Goal: Transaction & Acquisition: Purchase product/service

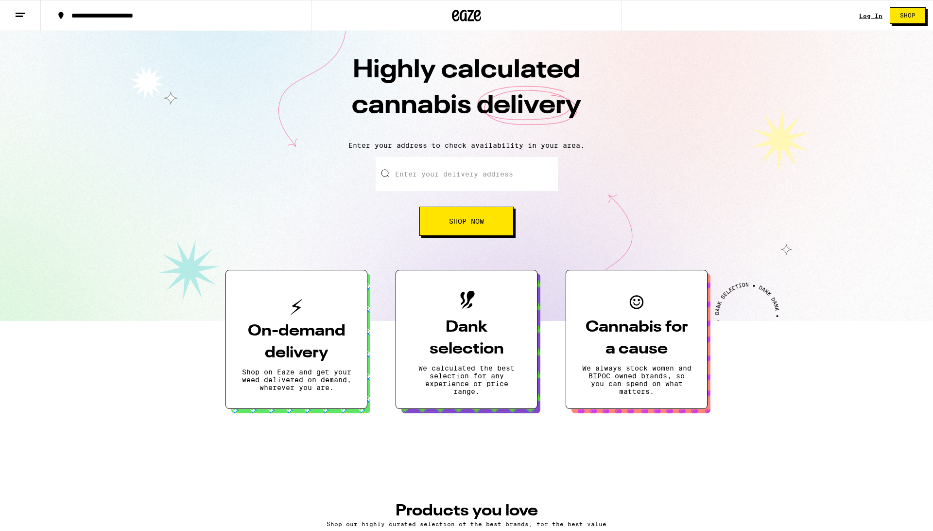
click at [869, 19] on div "Log In Shop" at bounding box center [896, 15] width 74 height 31
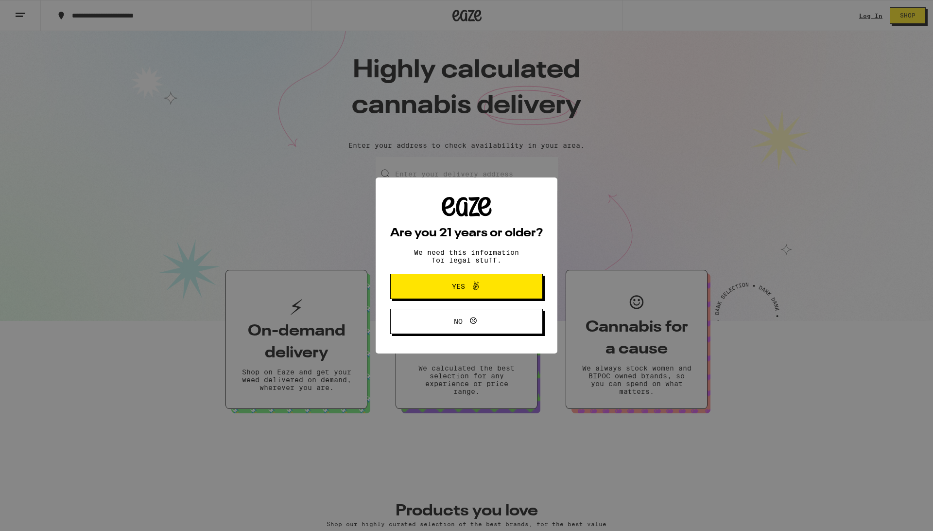
click at [499, 290] on span "Yes" at bounding box center [466, 286] width 74 height 13
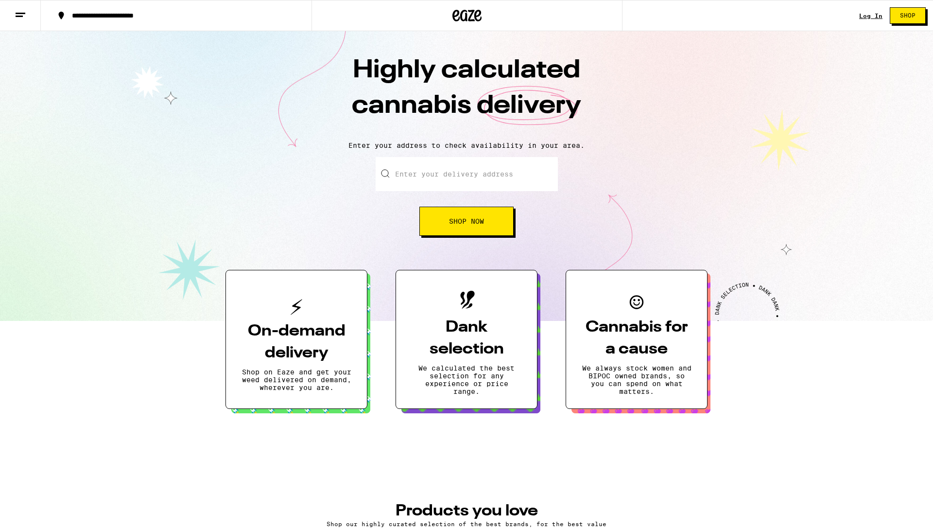
click at [870, 16] on link "Log In" at bounding box center [870, 16] width 23 height 6
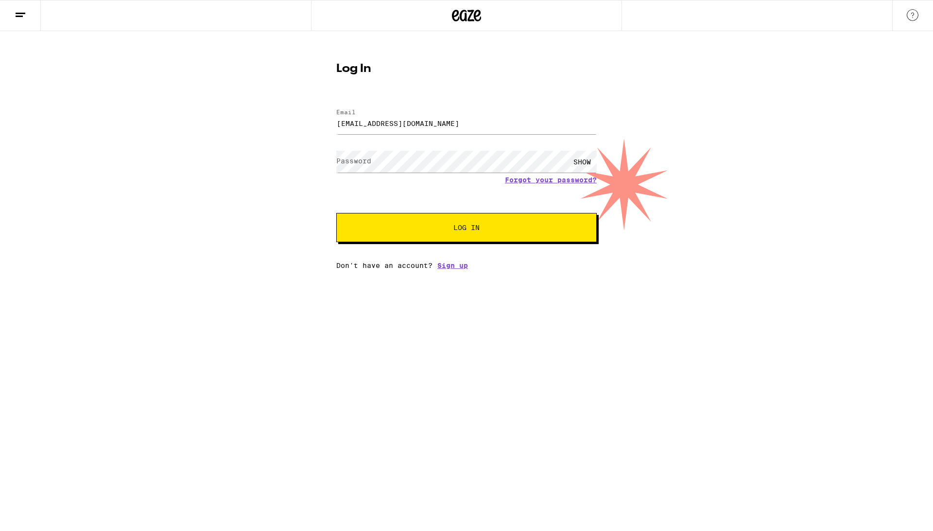
type input "mhodgson77@gmail.com"
click at [396, 226] on span "Log In" at bounding box center [467, 227] width 182 height 7
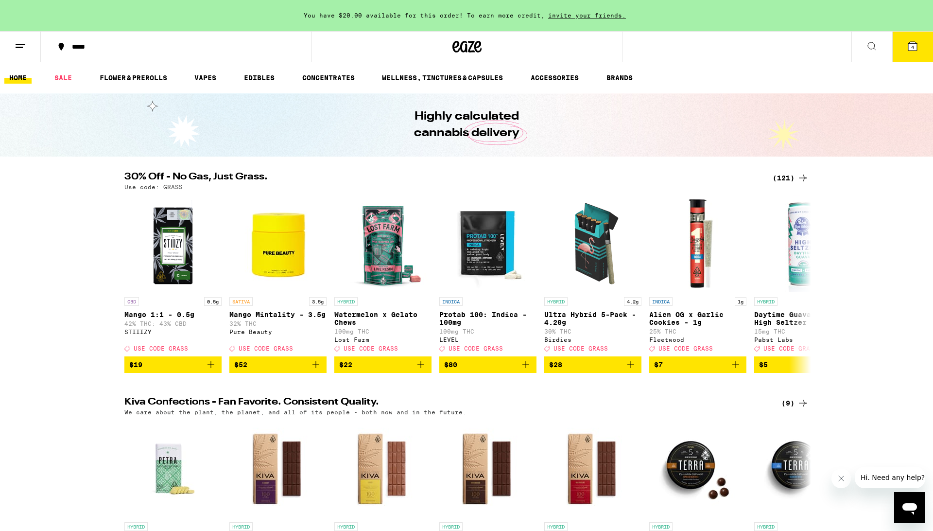
click at [864, 42] on button at bounding box center [871, 47] width 41 height 31
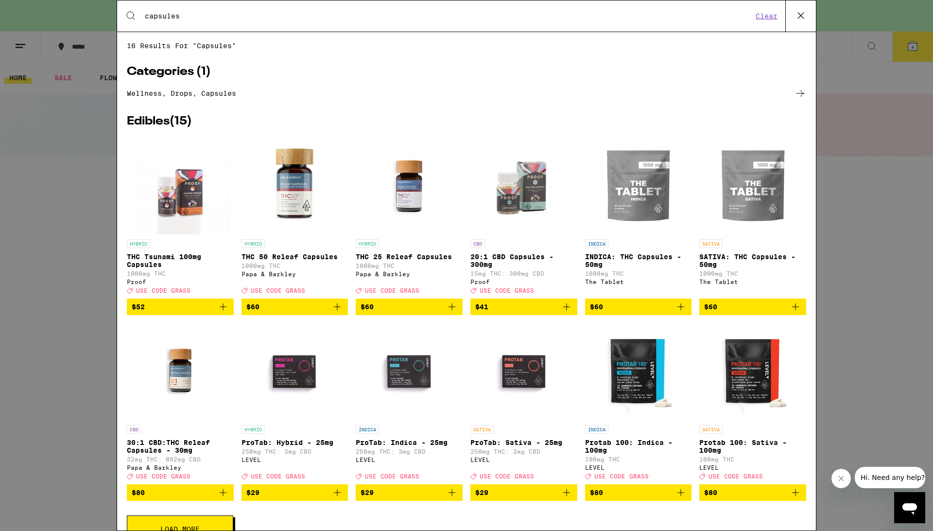
type input "capsules"
click at [799, 95] on icon at bounding box center [800, 93] width 12 height 12
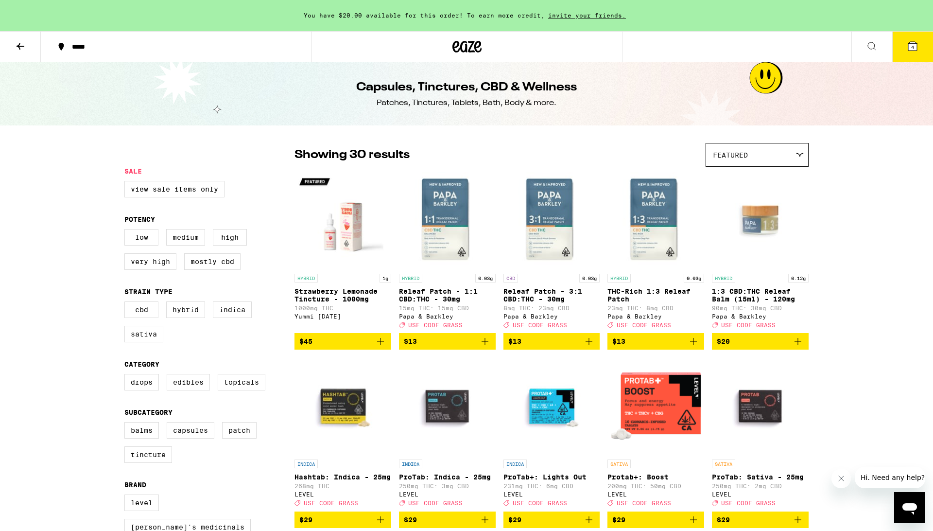
click at [754, 163] on div "Featured" at bounding box center [757, 154] width 102 height 23
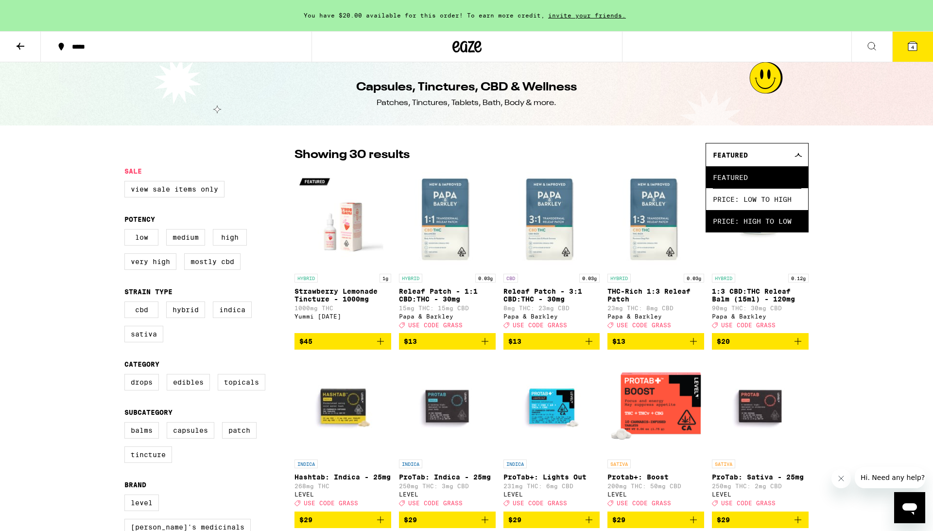
click at [747, 222] on span "Price: High to Low" at bounding box center [757, 221] width 88 height 22
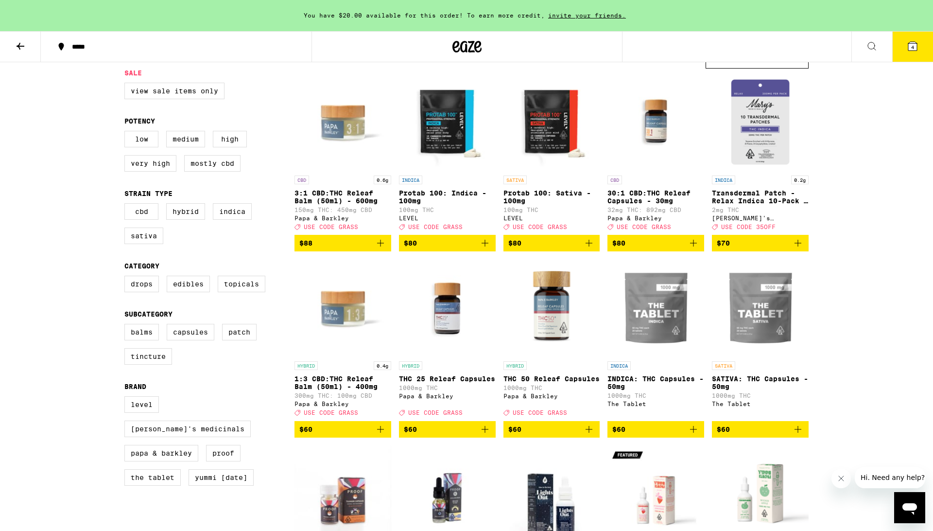
scroll to position [98, 0]
click at [233, 147] on label "High" at bounding box center [230, 139] width 34 height 17
click at [127, 133] on input "High" at bounding box center [126, 132] width 0 height 0
checkbox input "true"
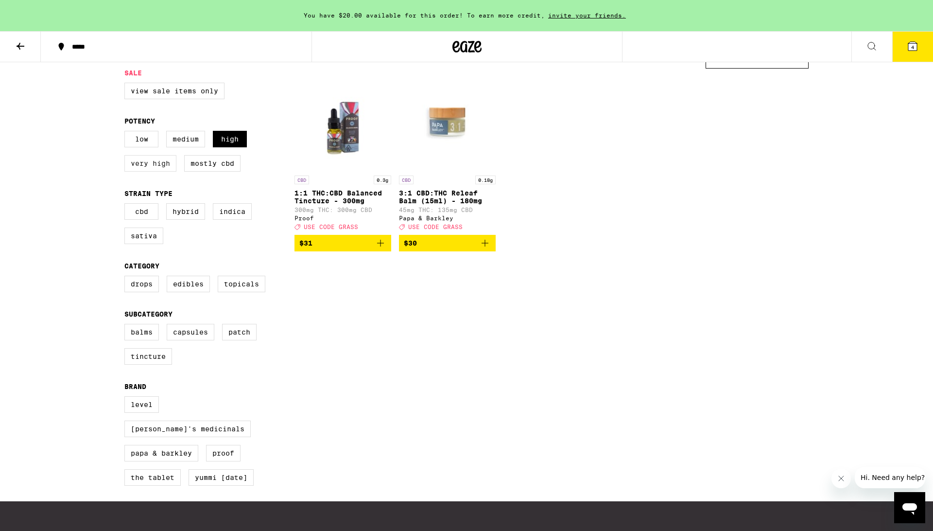
click at [156, 171] on label "Very High" at bounding box center [150, 163] width 52 height 17
click at [127, 133] on input "Very High" at bounding box center [126, 132] width 0 height 0
checkbox input "true"
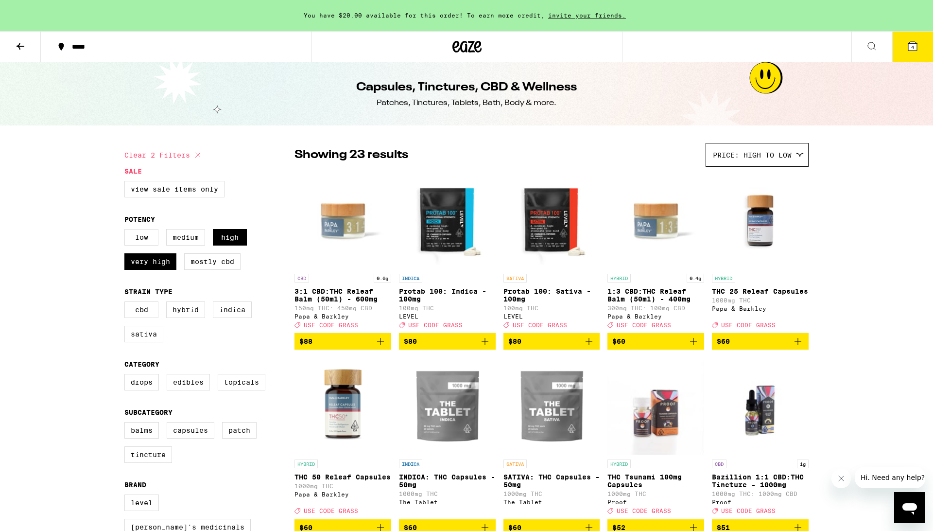
click at [197, 252] on div "Low Medium High Very High Mostly CBD" at bounding box center [209, 253] width 170 height 49
click at [190, 244] on label "Medium" at bounding box center [185, 237] width 39 height 17
click at [127, 231] on input "Medium" at bounding box center [126, 230] width 0 height 0
checkbox input "true"
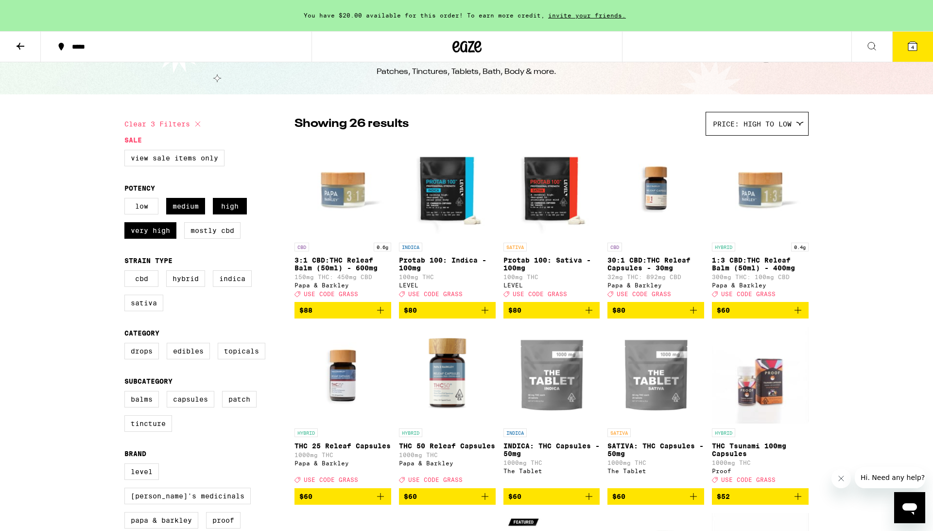
scroll to position [32, 0]
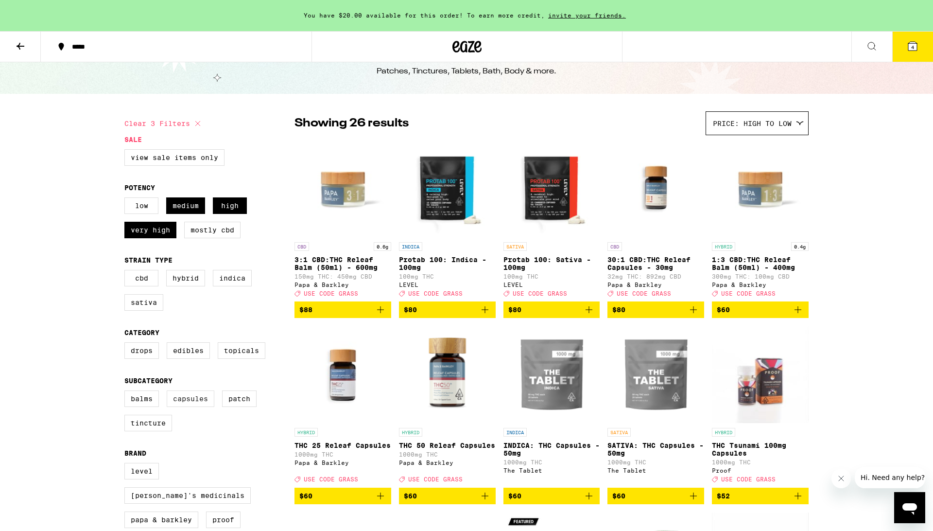
click at [211, 406] on label "Capsules" at bounding box center [191, 398] width 48 height 17
click at [127, 392] on input "Capsules" at bounding box center [126, 392] width 0 height 0
checkbox input "true"
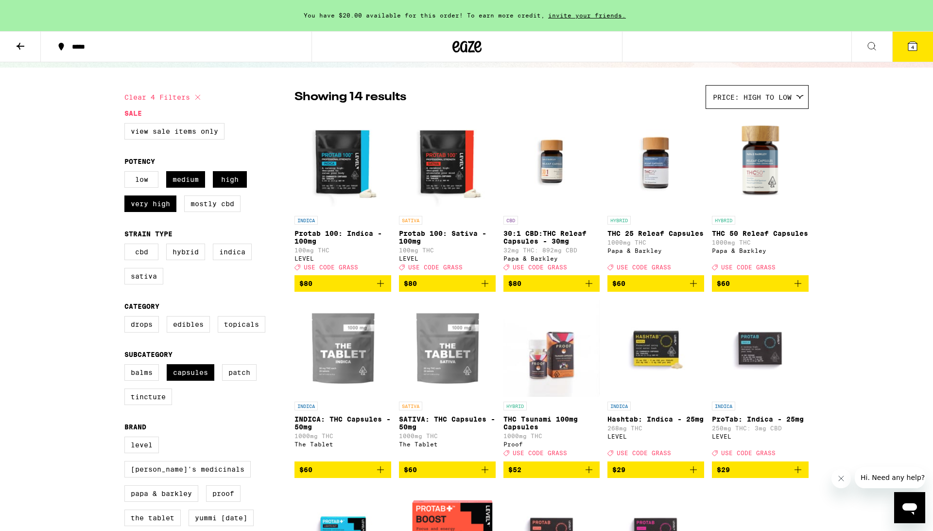
scroll to position [65, 0]
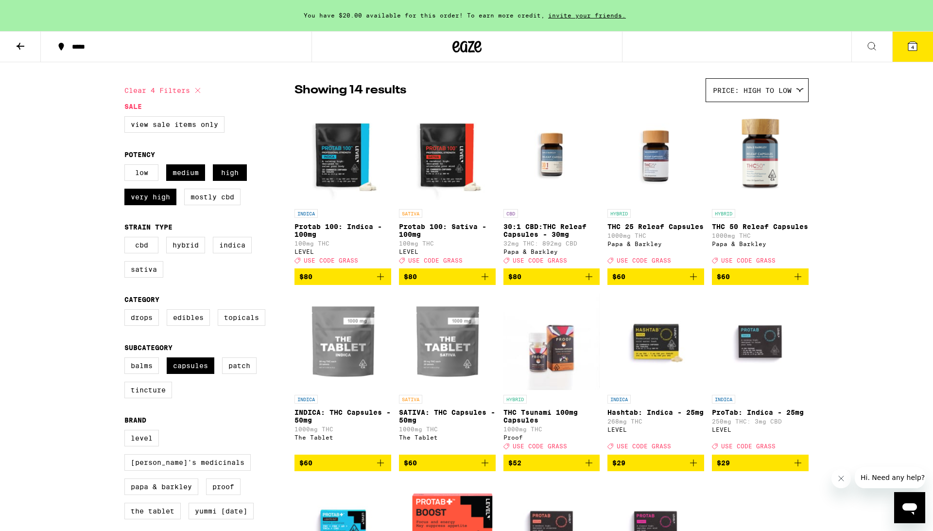
click at [893, 204] on div "You have $20.00 available for this order! To earn more credit, invite your frie…" at bounding box center [466, 379] width 933 height 889
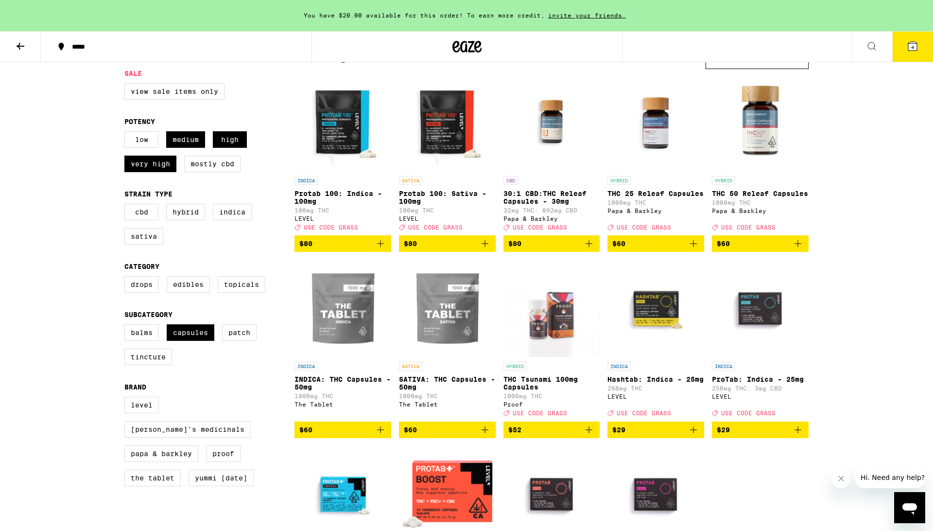
scroll to position [92, 0]
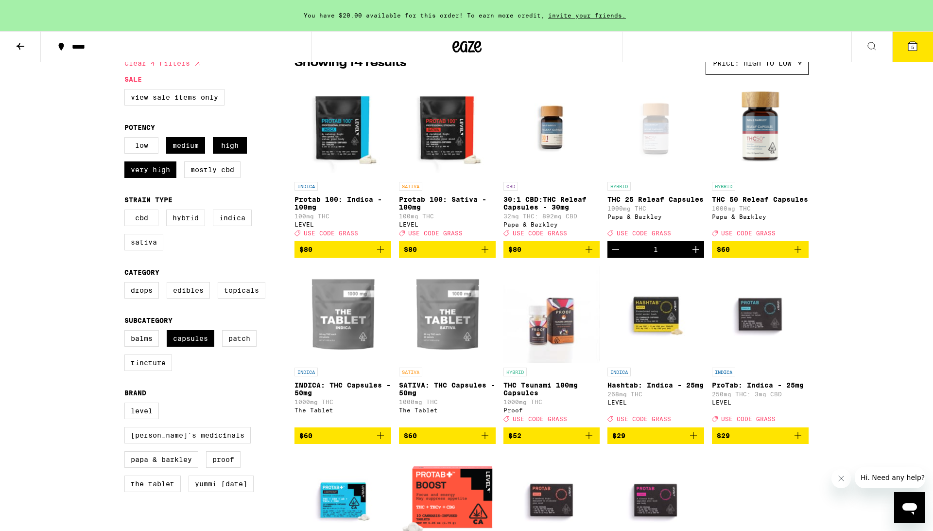
click at [861, 189] on div "You have $20.00 available for this order! To earn more credit, invite your frie…" at bounding box center [466, 352] width 933 height 889
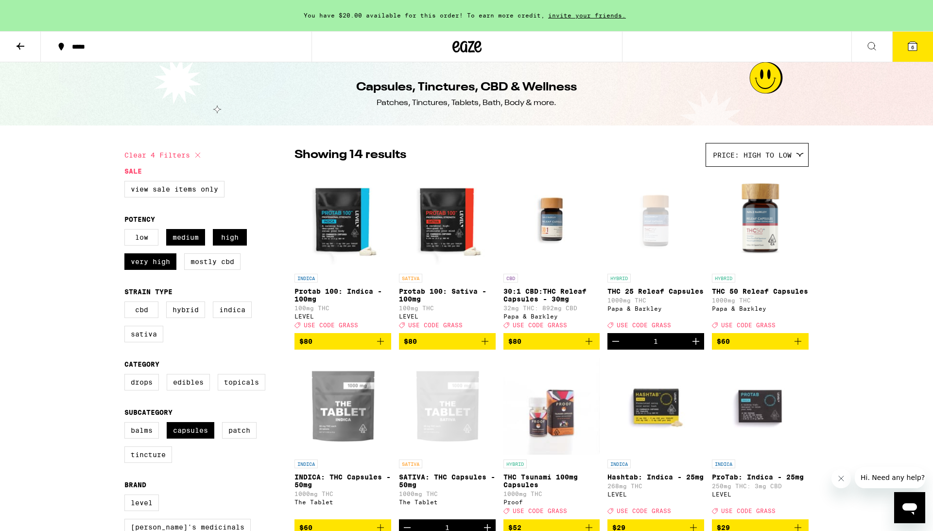
scroll to position [0, 0]
click at [18, 44] on icon at bounding box center [21, 46] width 12 height 12
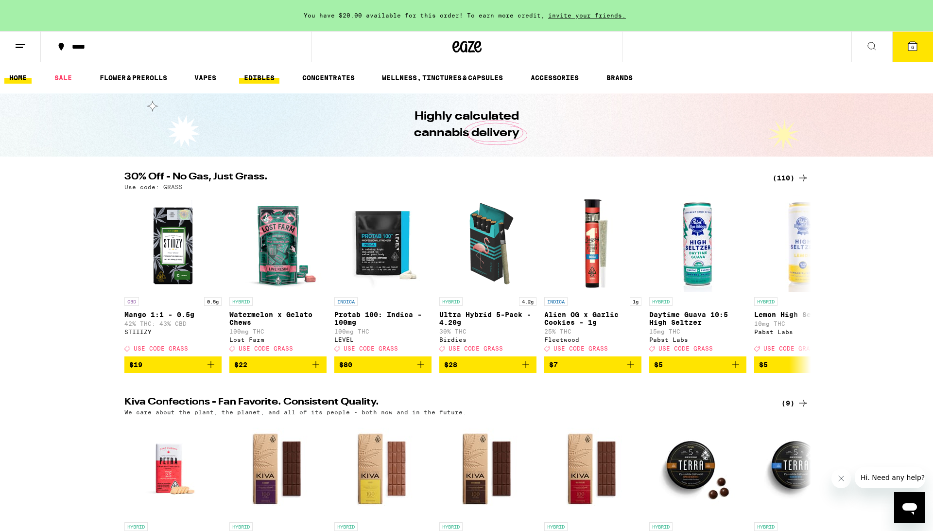
click at [266, 75] on link "EDIBLES" at bounding box center [259, 78] width 40 height 12
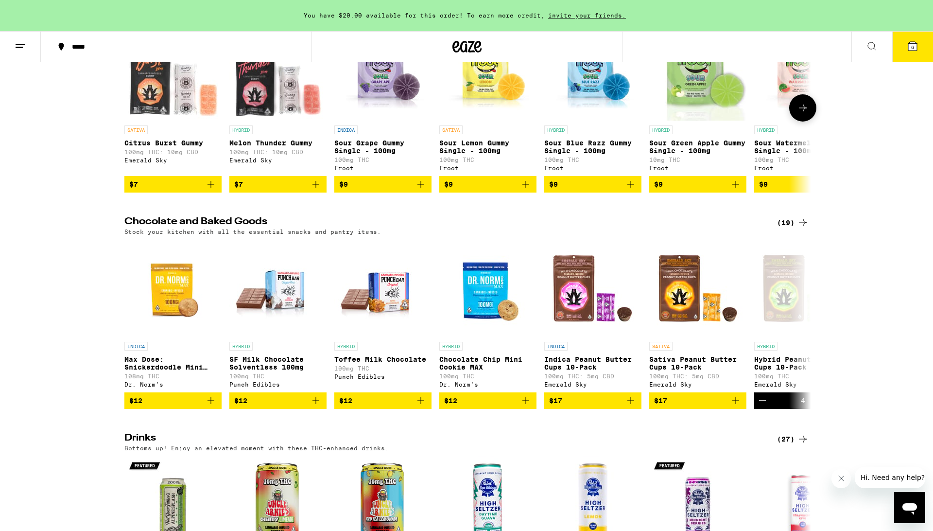
scroll to position [170, 0]
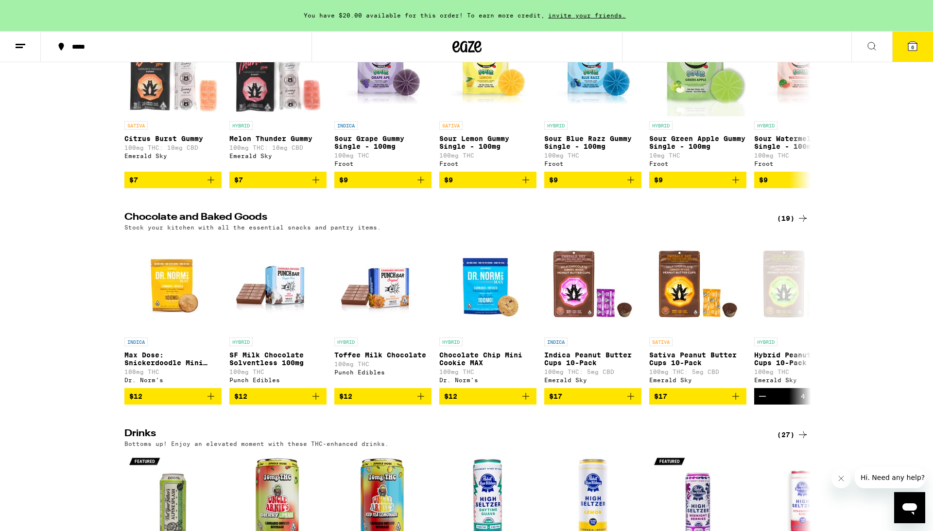
click at [789, 223] on div "(19)" at bounding box center [793, 218] width 32 height 12
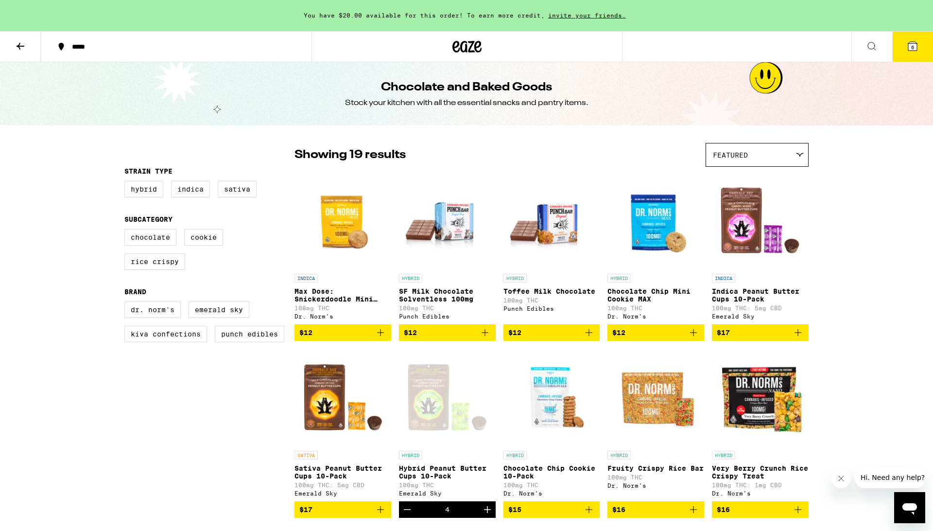
click at [739, 157] on span "Featured" at bounding box center [730, 155] width 35 height 8
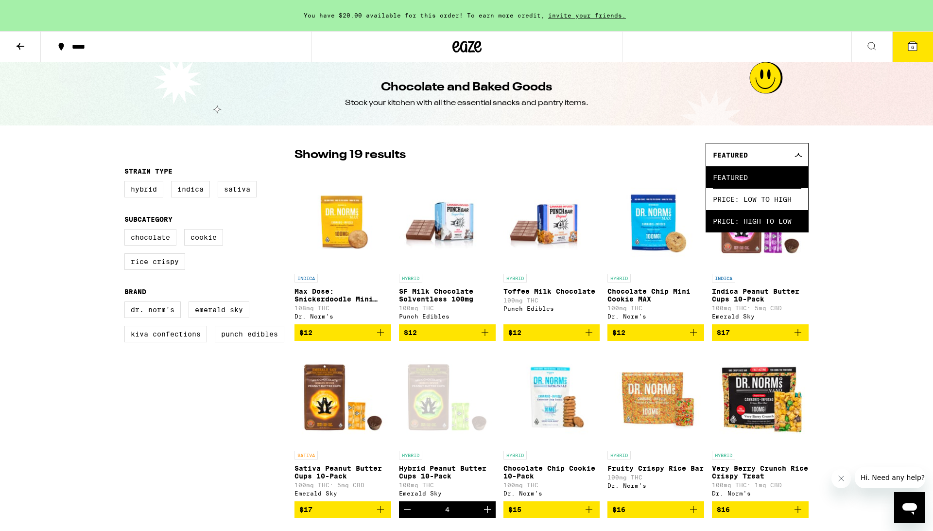
click at [738, 226] on span "Price: High to Low" at bounding box center [757, 221] width 88 height 22
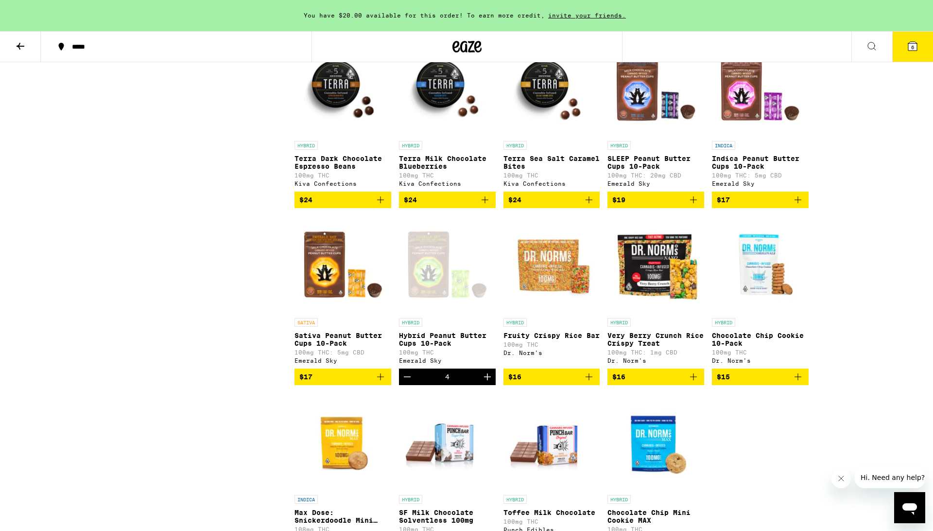
scroll to position [313, 0]
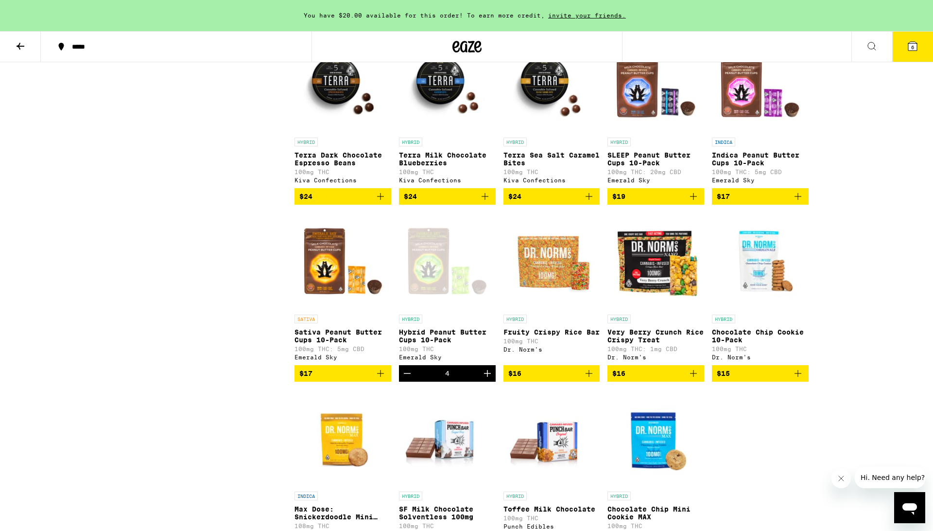
click at [697, 202] on icon "Add to bag" at bounding box center [693, 196] width 12 height 12
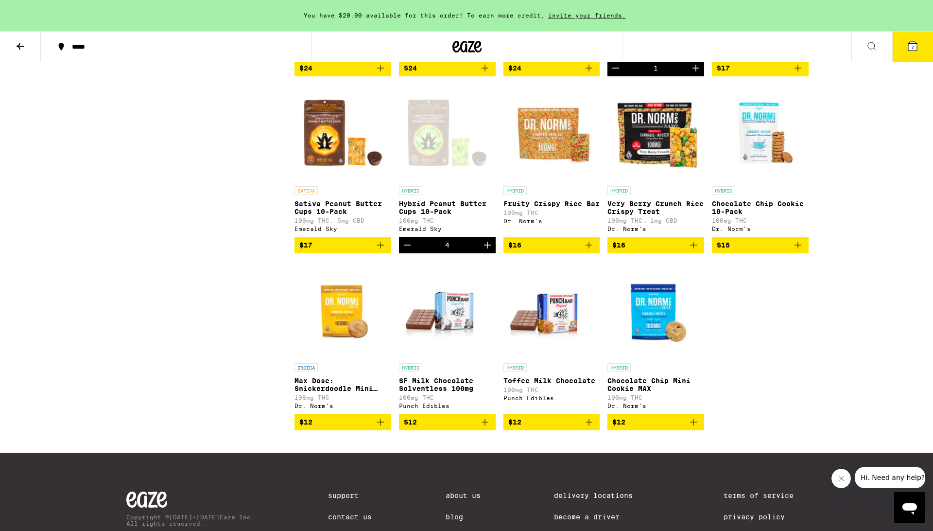
scroll to position [444, 0]
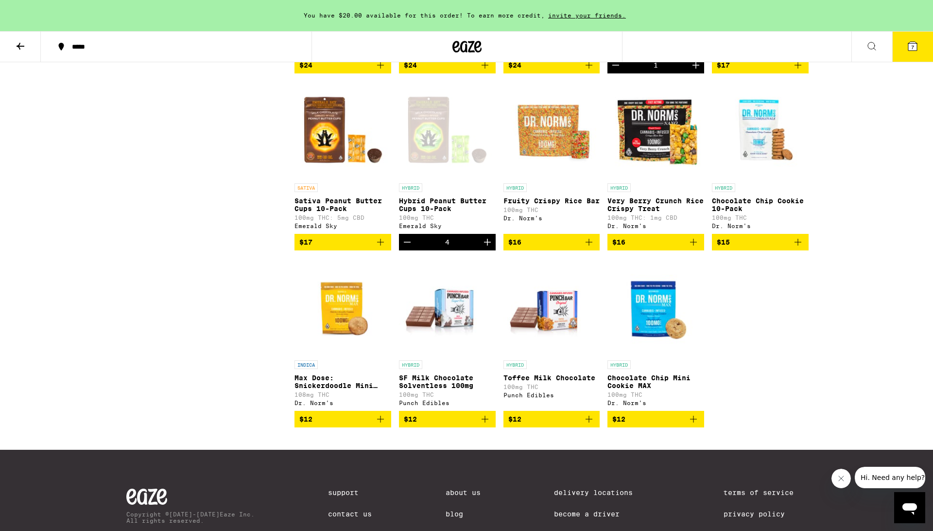
click at [383, 245] on icon "Add to bag" at bounding box center [380, 242] width 7 height 7
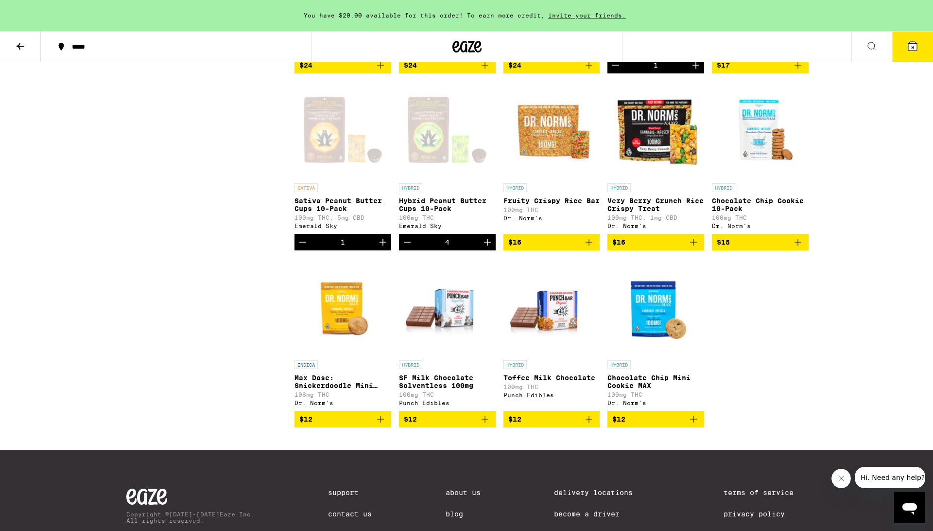
click at [406, 248] on icon "Decrement" at bounding box center [407, 242] width 12 height 12
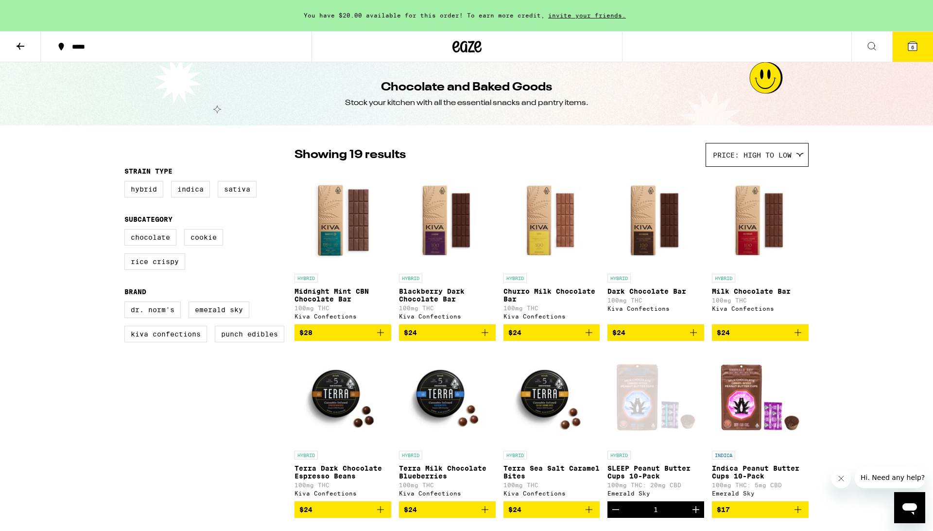
scroll to position [0, 0]
click at [28, 47] on button at bounding box center [20, 47] width 41 height 31
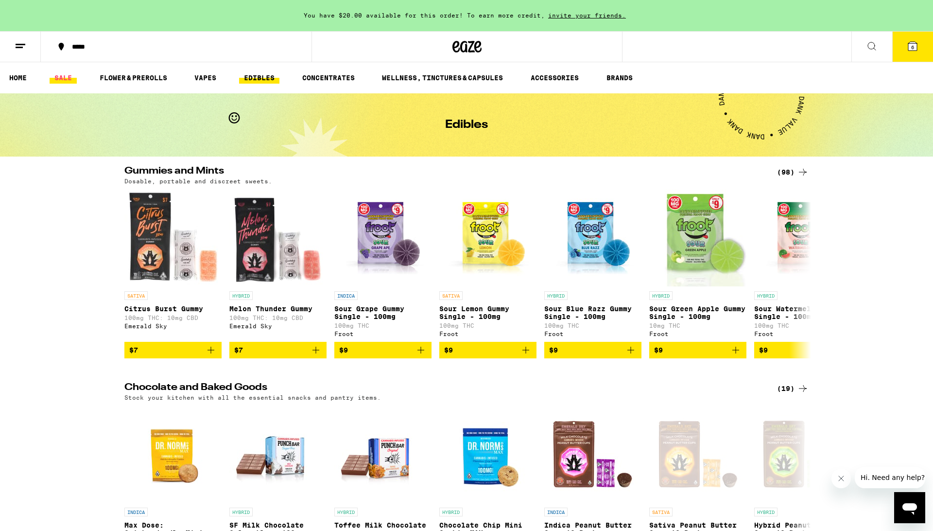
click at [62, 79] on link "SALE" at bounding box center [63, 78] width 27 height 12
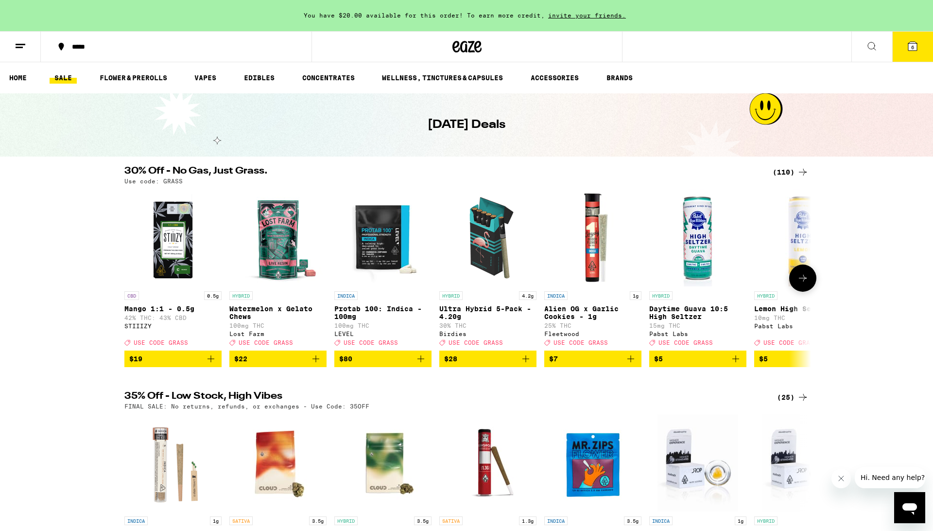
click at [808, 284] on icon at bounding box center [803, 278] width 12 height 12
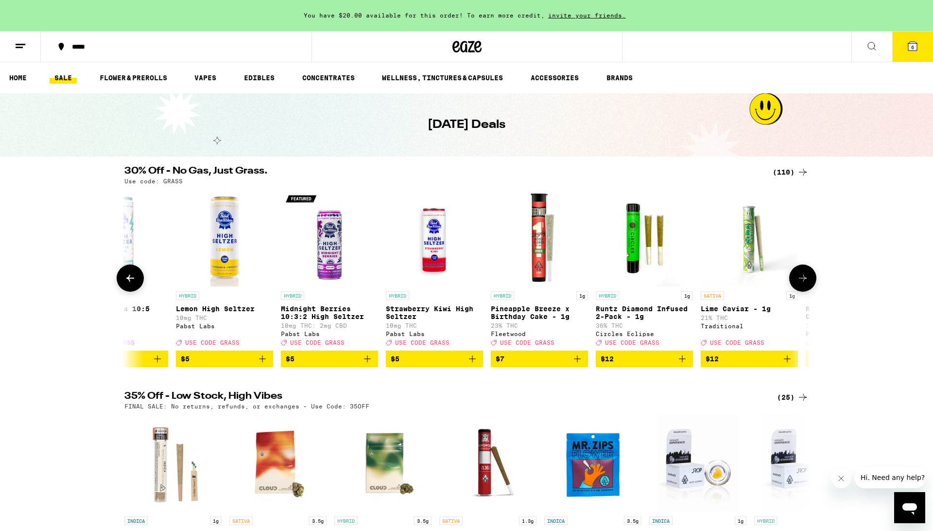
click at [808, 284] on icon at bounding box center [803, 278] width 12 height 12
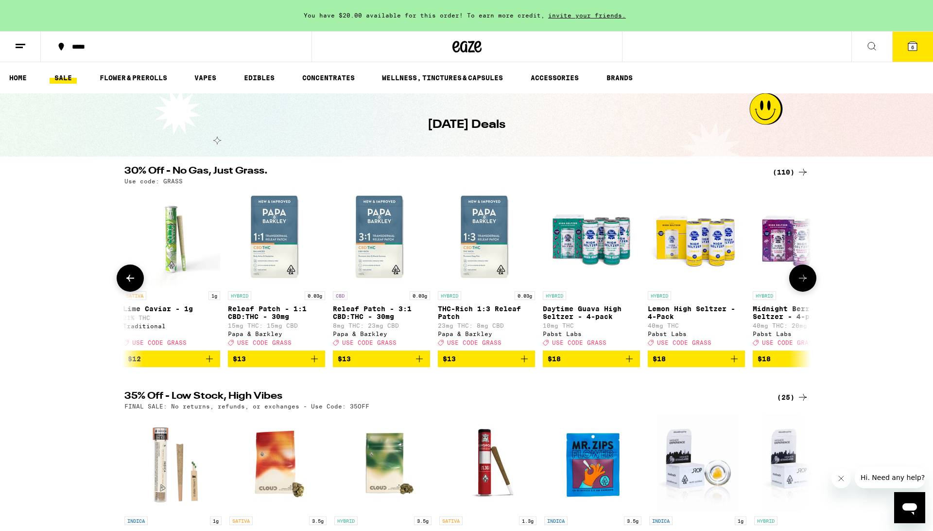
scroll to position [0, 1156]
click at [796, 178] on div "Use code: GRASS" at bounding box center [466, 181] width 684 height 6
click at [794, 168] on div "(110)" at bounding box center [791, 172] width 36 height 12
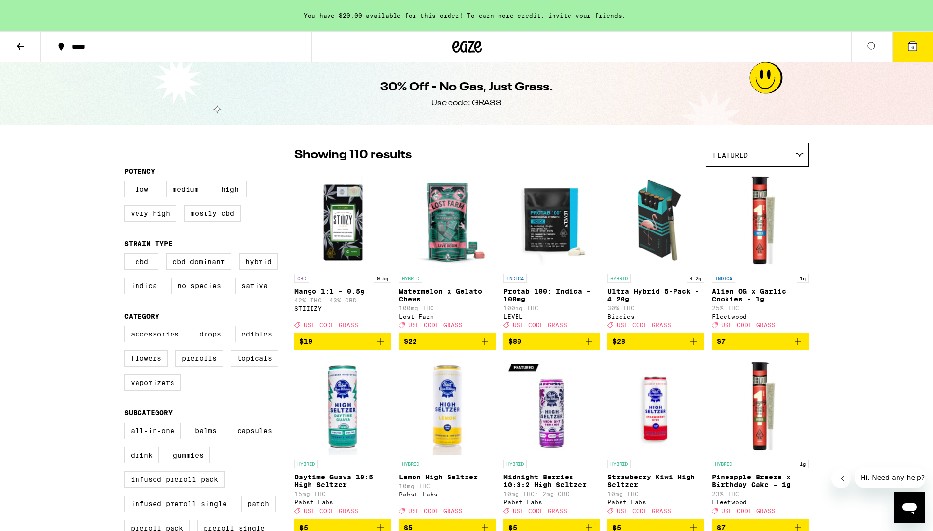
click at [256, 339] on label "Edibles" at bounding box center [256, 334] width 43 height 17
click at [127, 327] on input "Edibles" at bounding box center [126, 327] width 0 height 0
checkbox input "true"
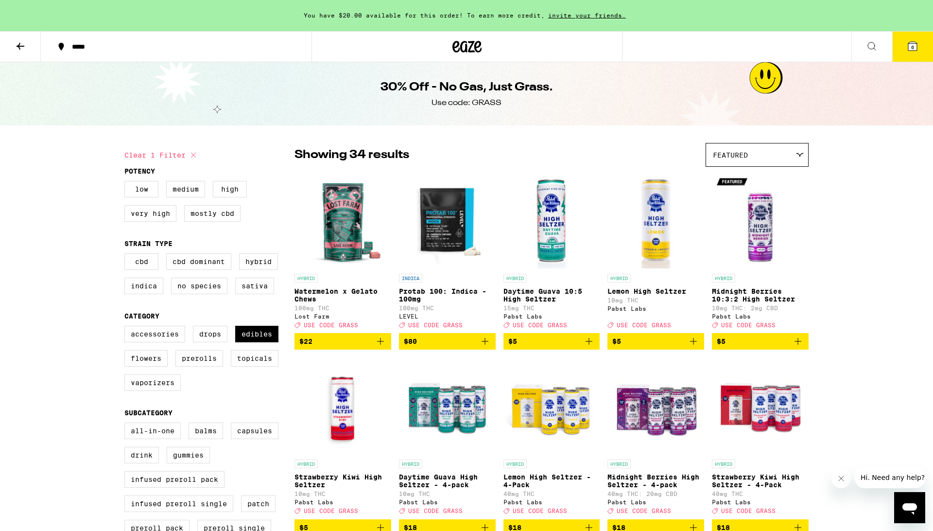
scroll to position [7, 0]
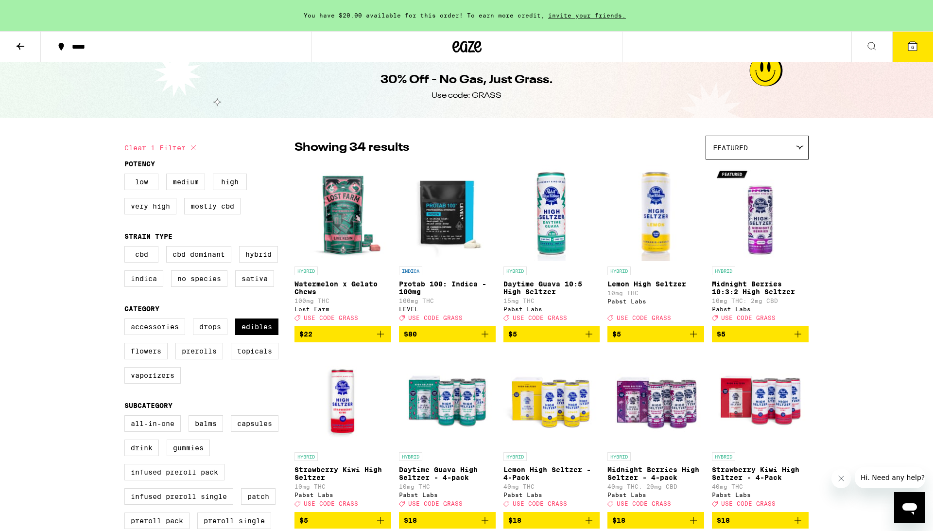
click at [769, 144] on div "Featured" at bounding box center [757, 147] width 102 height 23
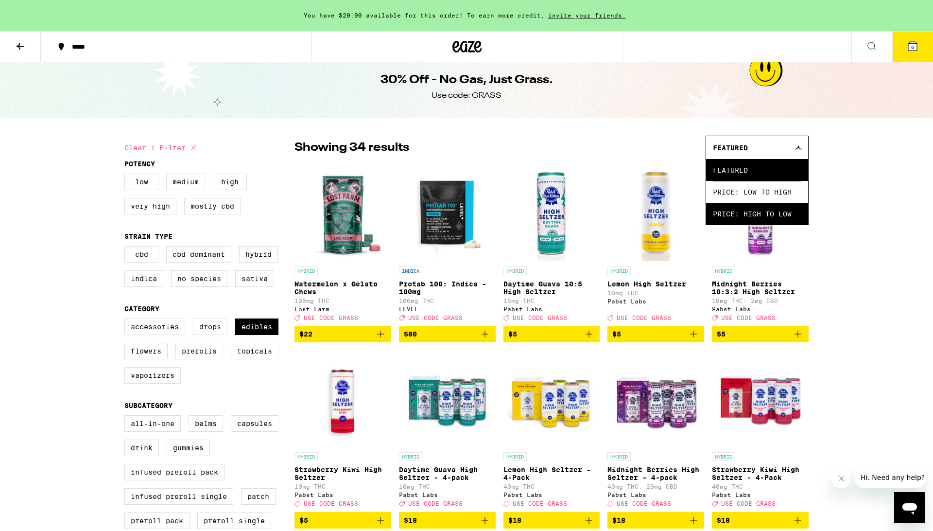
click at [750, 213] on span "Price: High to Low" at bounding box center [757, 214] width 88 height 22
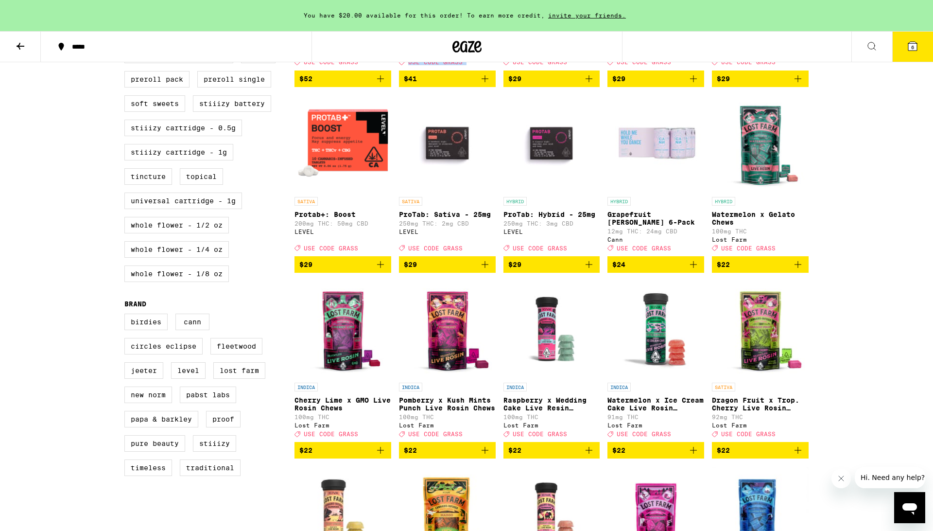
scroll to position [427, 0]
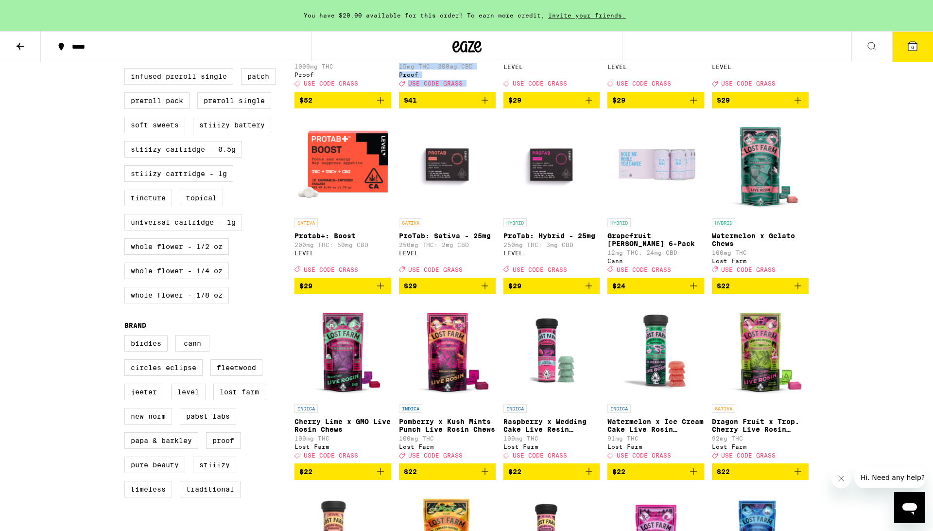
click at [800, 292] on icon "Add to bag" at bounding box center [798, 286] width 12 height 12
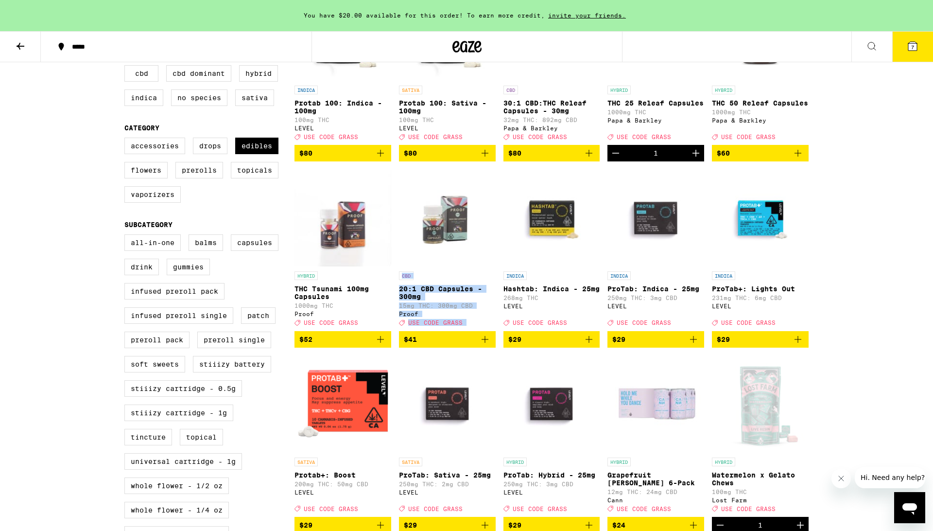
scroll to position [190, 0]
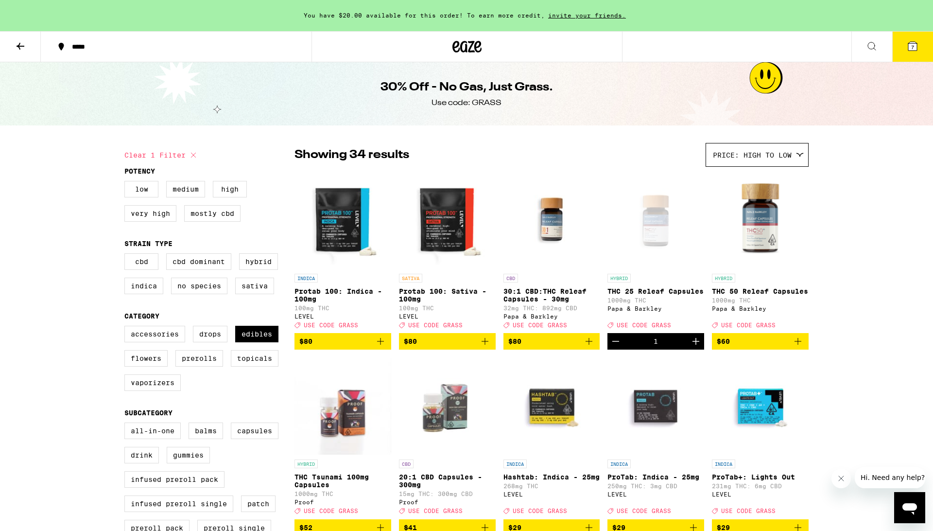
scroll to position [0, 0]
click at [912, 38] on button "7" at bounding box center [912, 47] width 41 height 30
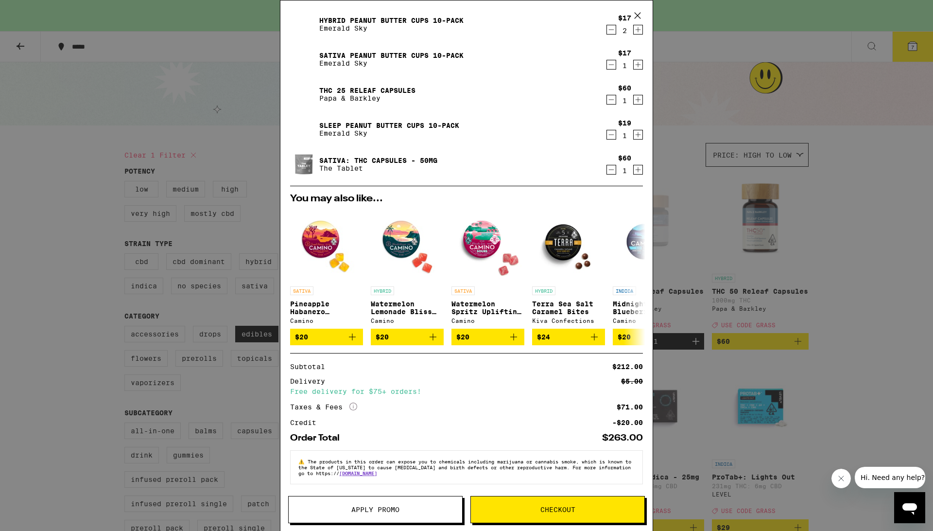
scroll to position [96, 0]
click at [391, 498] on button "Apply Promo" at bounding box center [375, 509] width 174 height 27
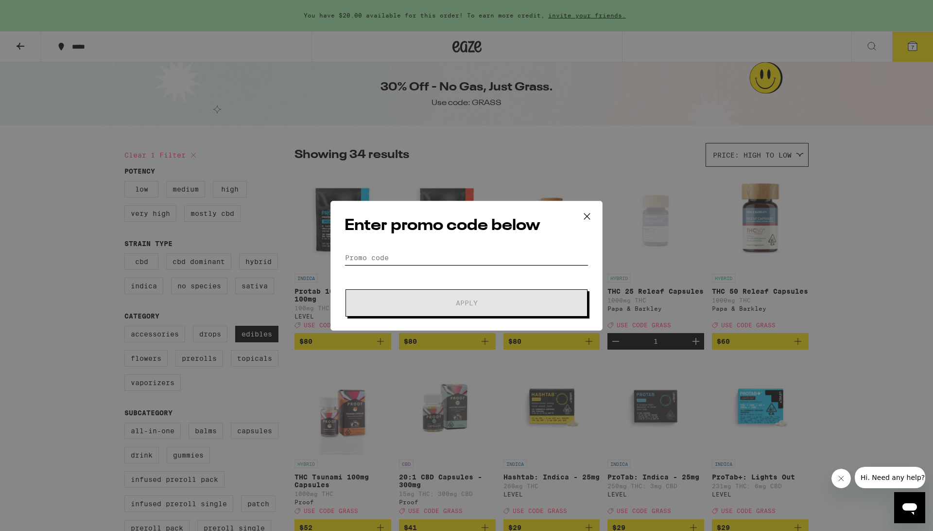
click at [436, 262] on input "Promo Code" at bounding box center [466, 257] width 244 height 15
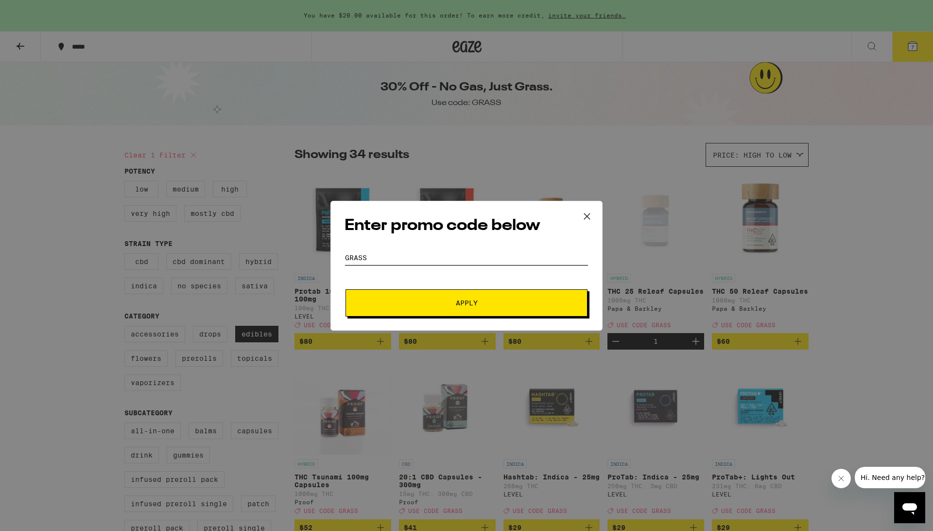
type input "GRASS"
click at [458, 306] on span "Apply" at bounding box center [467, 302] width 22 height 7
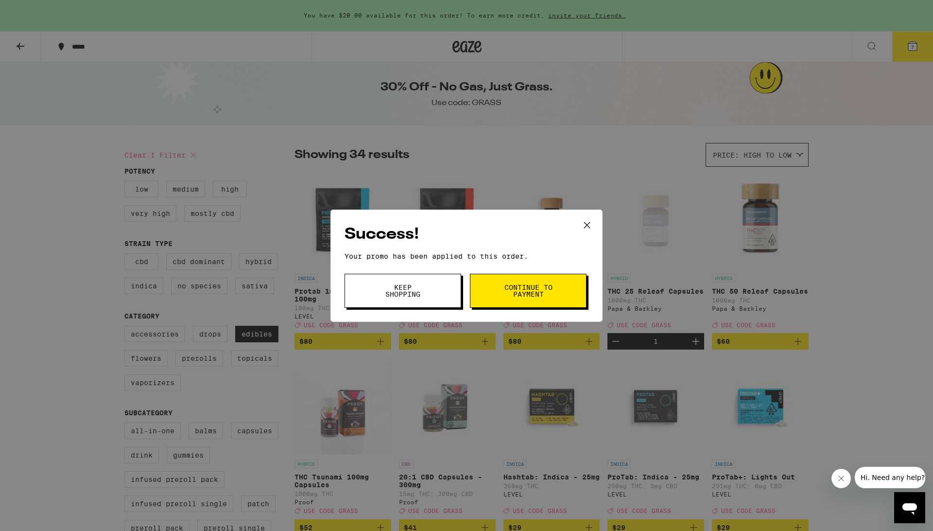
click at [438, 291] on button "Keep Shopping" at bounding box center [402, 291] width 117 height 34
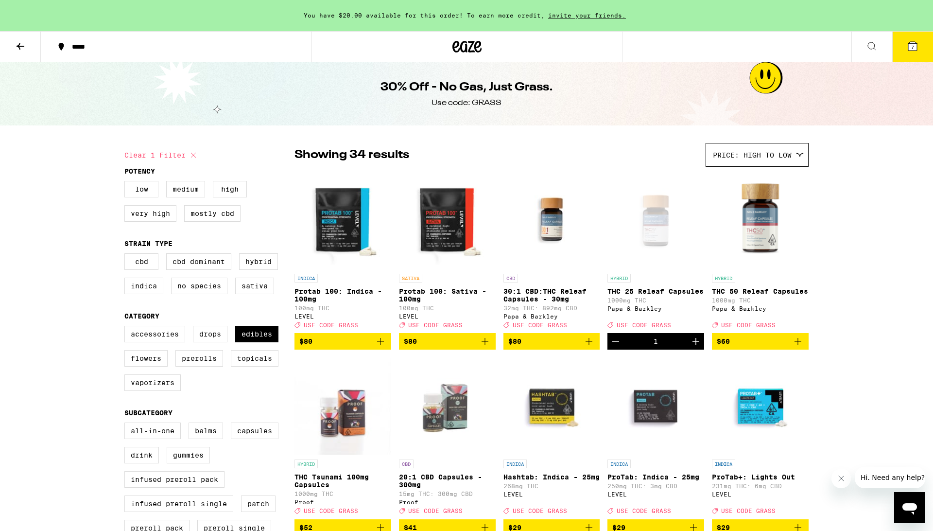
click at [917, 55] on button "7" at bounding box center [912, 47] width 41 height 30
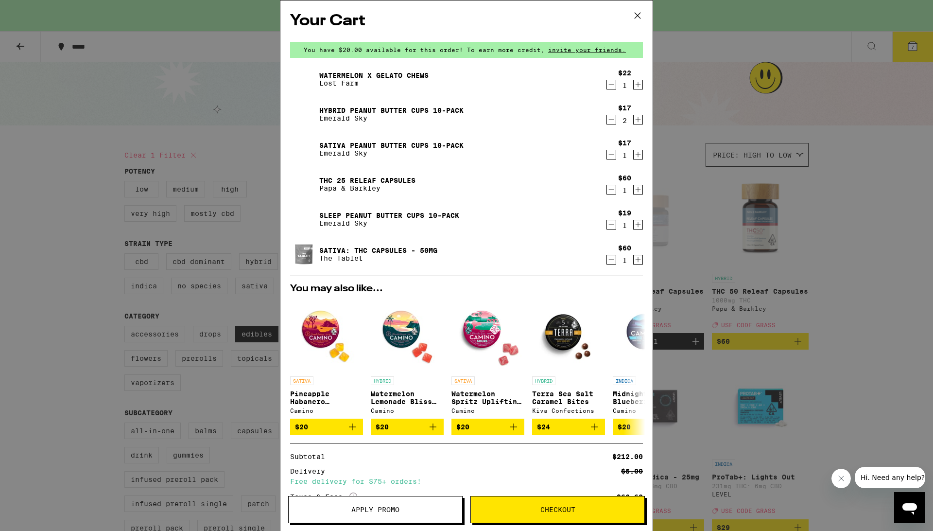
click at [634, 14] on icon at bounding box center [637, 15] width 15 height 15
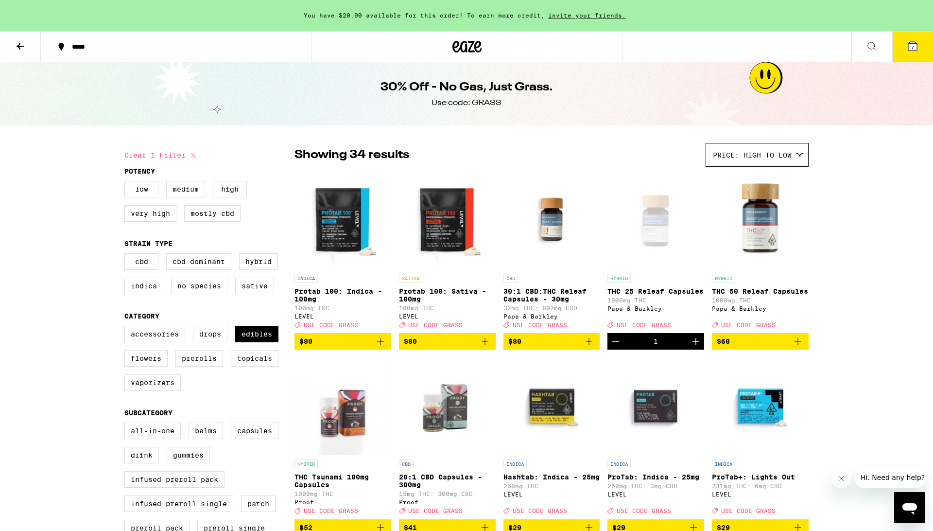
click at [912, 47] on span "7" at bounding box center [912, 47] width 3 height 6
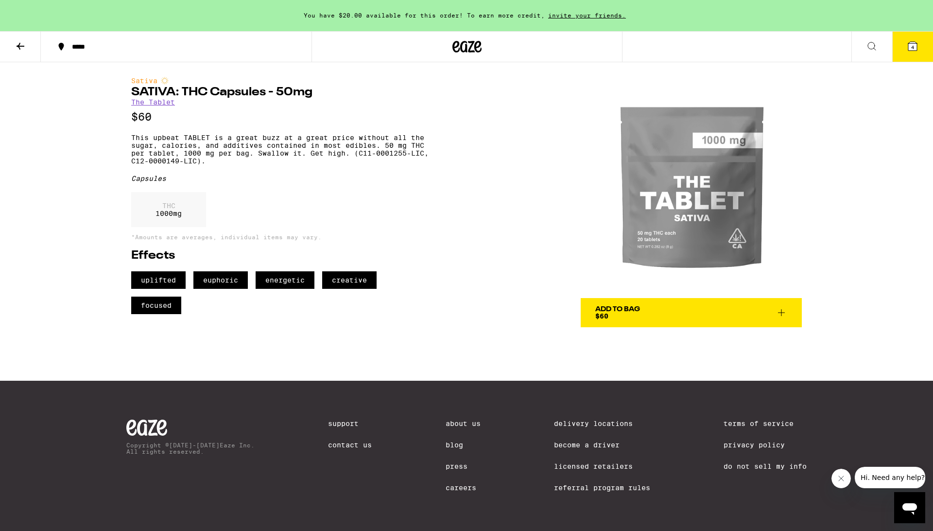
click at [26, 52] on button at bounding box center [20, 47] width 41 height 31
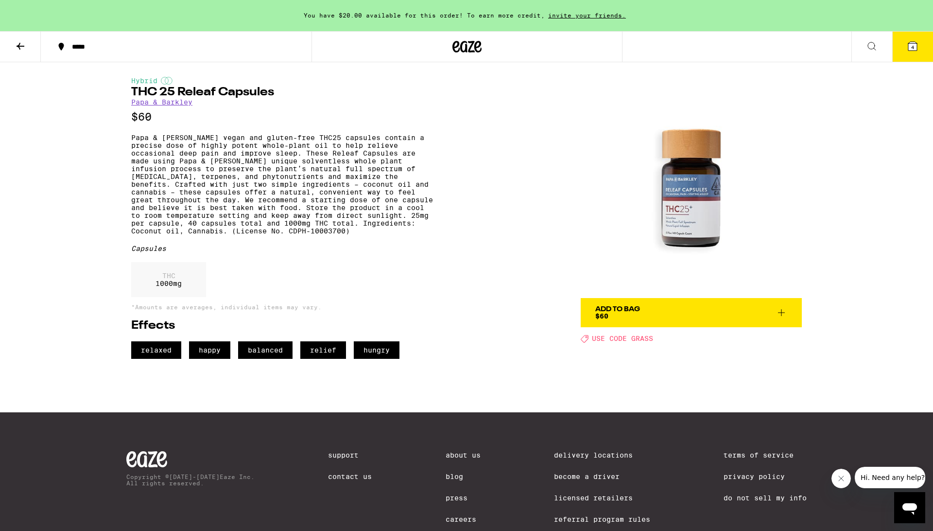
click at [620, 308] on div "Add To Bag" at bounding box center [617, 309] width 45 height 7
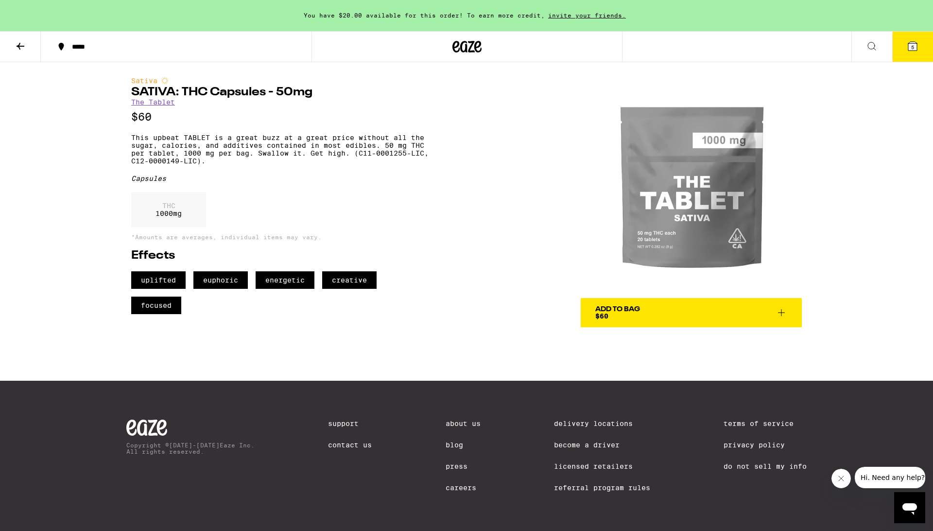
click at [614, 315] on div "Add To Bag $60" at bounding box center [617, 313] width 45 height 14
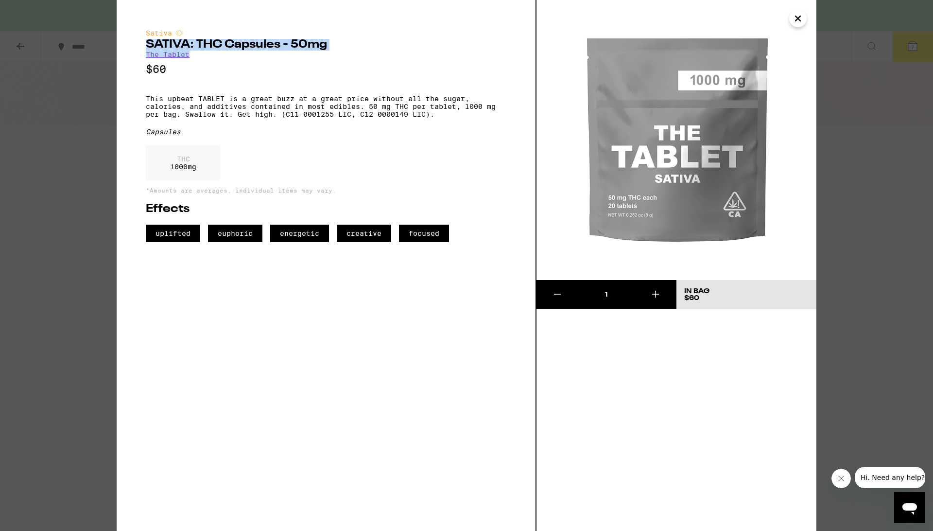
drag, startPoint x: 208, startPoint y: 56, endPoint x: 144, endPoint y: 43, distance: 65.1
click at [144, 43] on div "Sativa SATIVA: THC Capsules - 50mg The Tablet $60 This upbeat TABLET is a great…" at bounding box center [327, 265] width 420 height 531
click at [801, 19] on icon "Close" at bounding box center [798, 18] width 12 height 15
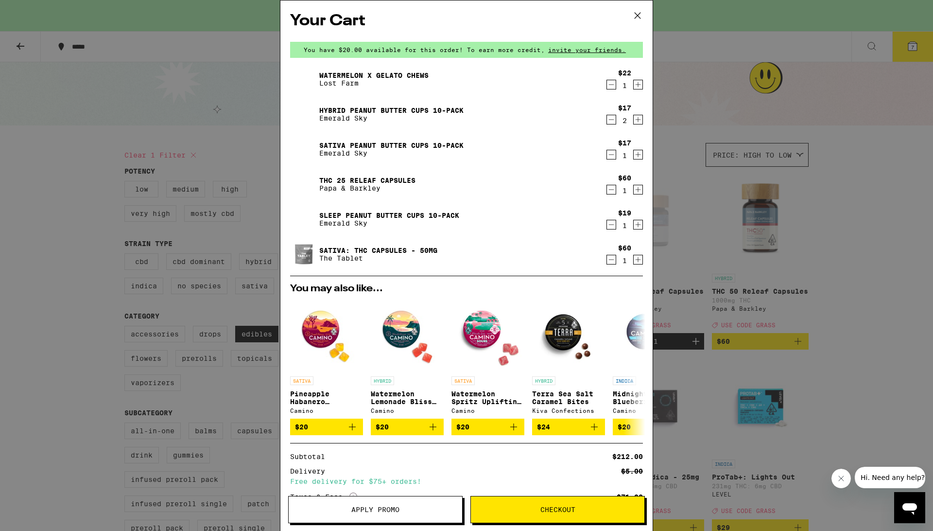
click at [383, 175] on div "THC 25 Releaf Capsules Papa & [PERSON_NAME]" at bounding box center [447, 184] width 315 height 27
click at [386, 180] on link "THC 25 Releaf Capsules" at bounding box center [367, 180] width 96 height 8
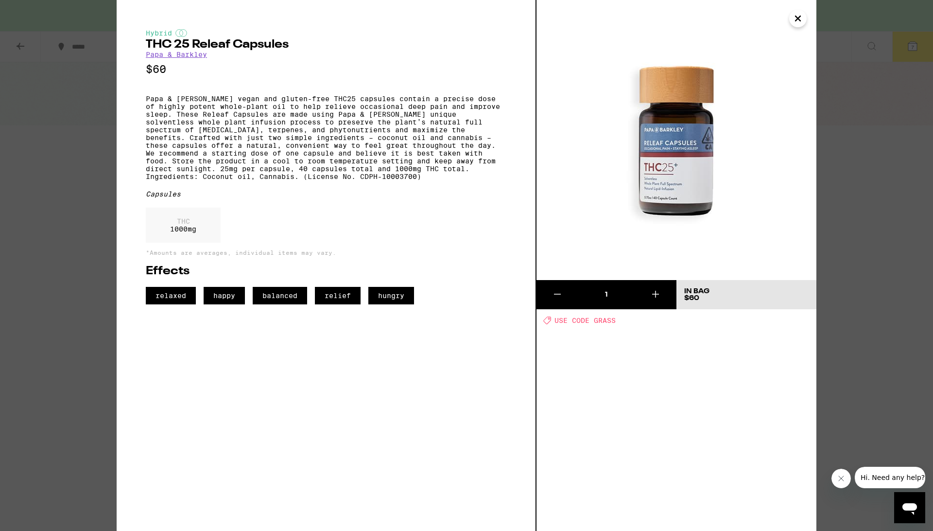
click at [804, 20] on button "Close" at bounding box center [797, 18] width 17 height 17
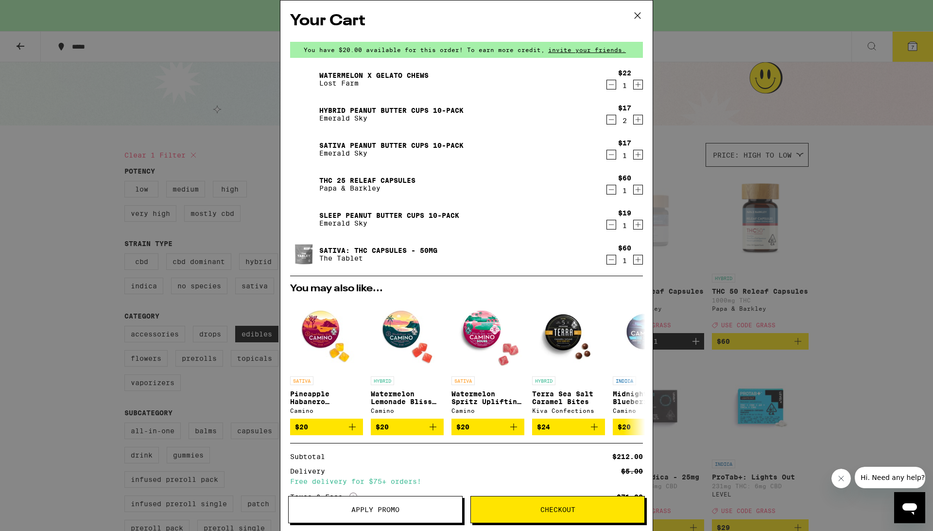
click at [637, 193] on icon "Increment" at bounding box center [638, 190] width 9 height 12
click at [612, 261] on icon "Decrement" at bounding box center [611, 260] width 9 height 12
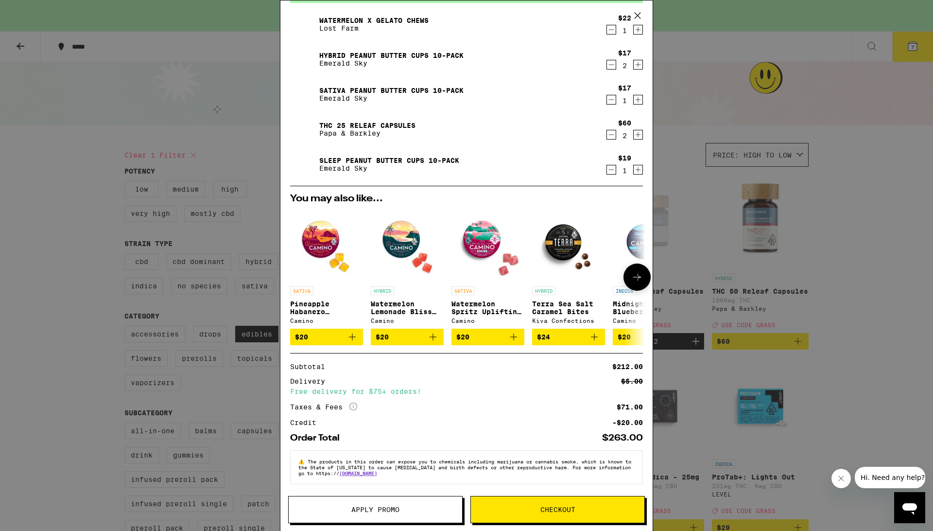
scroll to position [61, 0]
click at [395, 506] on span "Apply Promo" at bounding box center [375, 509] width 48 height 7
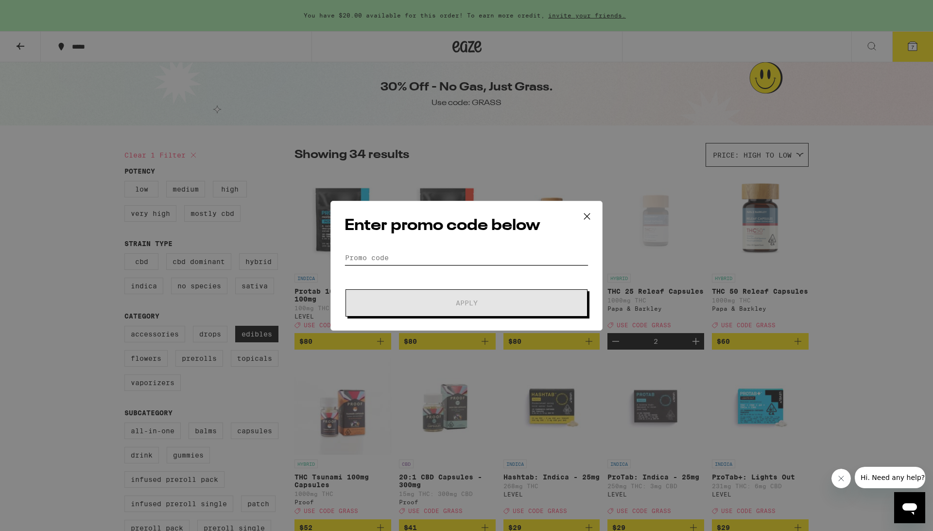
click at [458, 259] on input "Promo Code" at bounding box center [466, 257] width 244 height 15
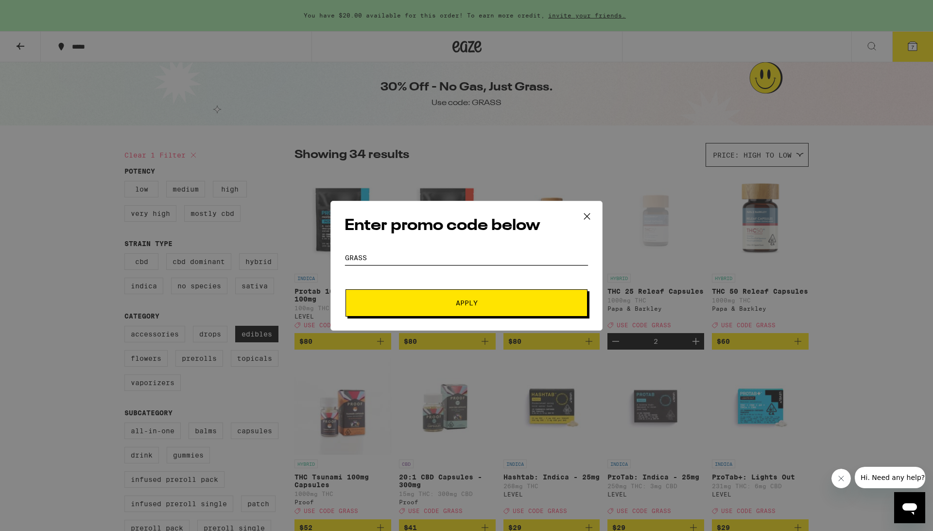
type input "GRASS"
click at [500, 306] on button "Apply" at bounding box center [466, 302] width 242 height 27
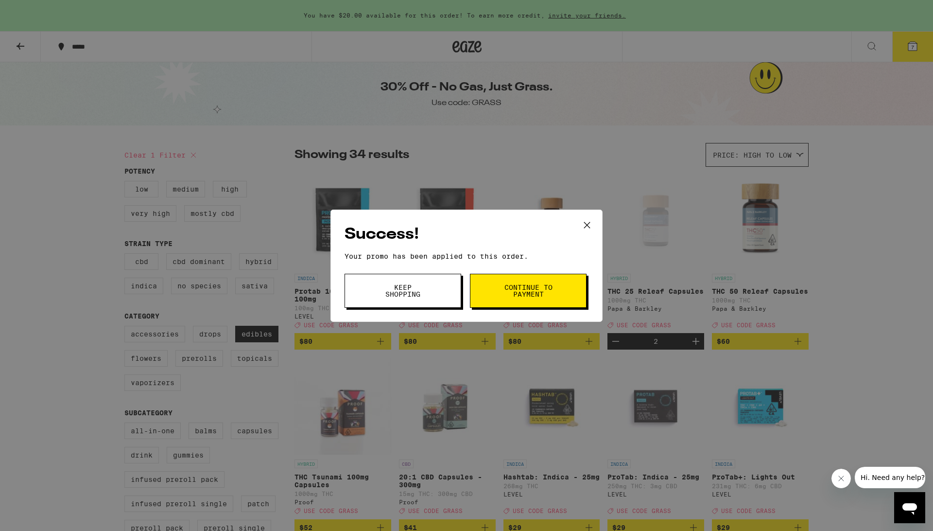
click at [432, 285] on button "Keep Shopping" at bounding box center [402, 291] width 117 height 34
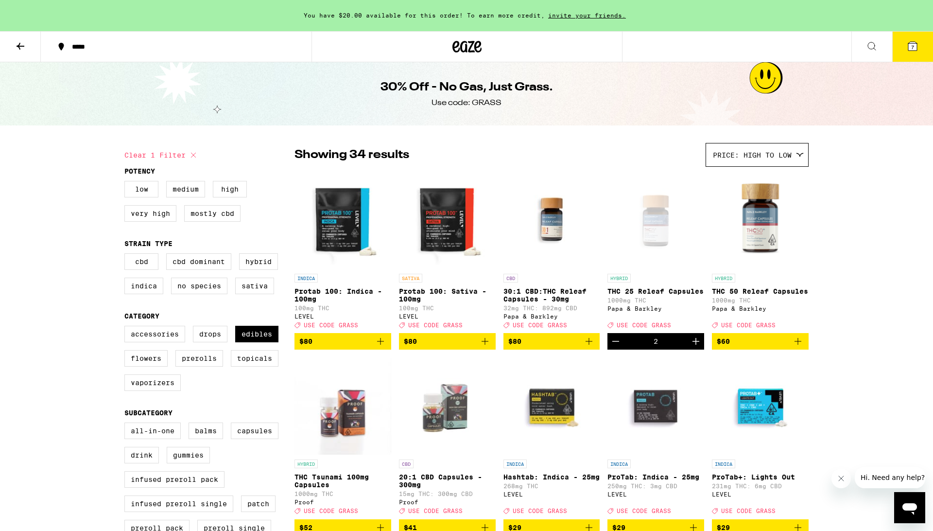
click at [913, 45] on span "7" at bounding box center [912, 47] width 3 height 6
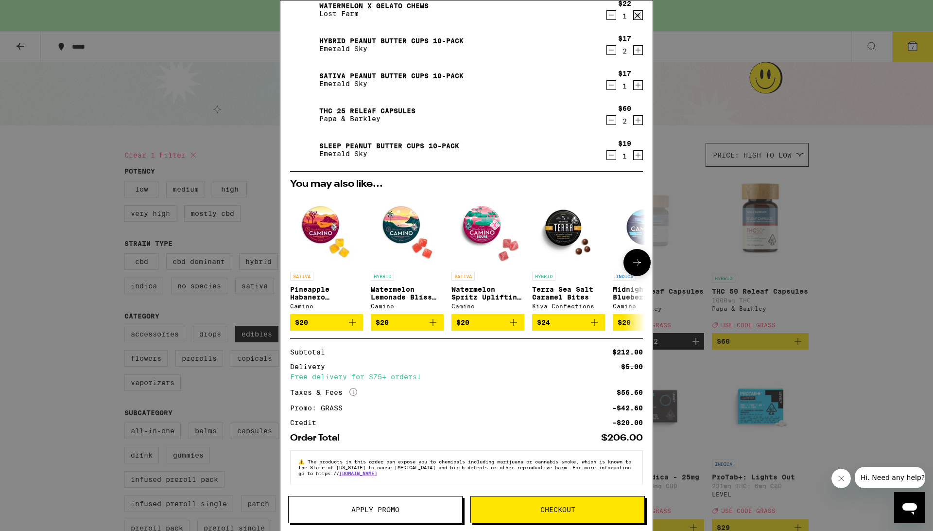
scroll to position [75, 0]
click at [526, 502] on button "Checkout" at bounding box center [557, 509] width 174 height 27
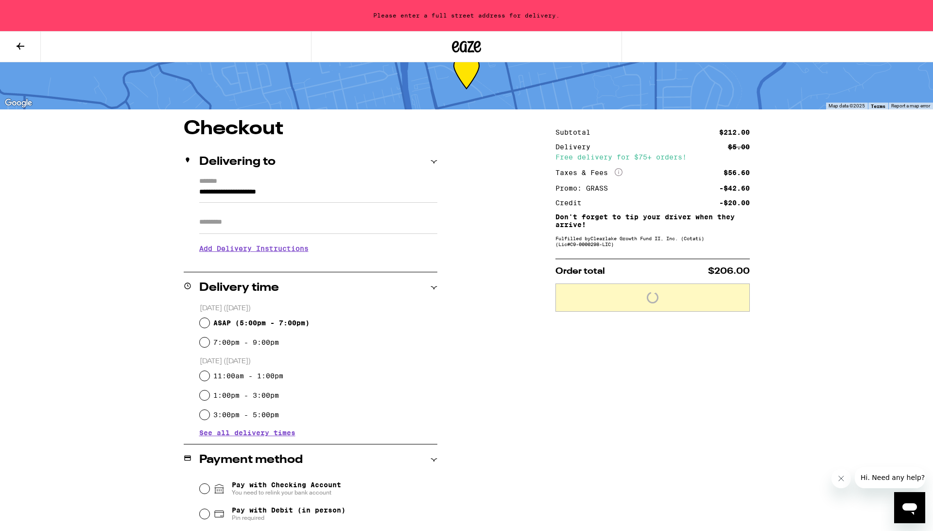
scroll to position [31, 0]
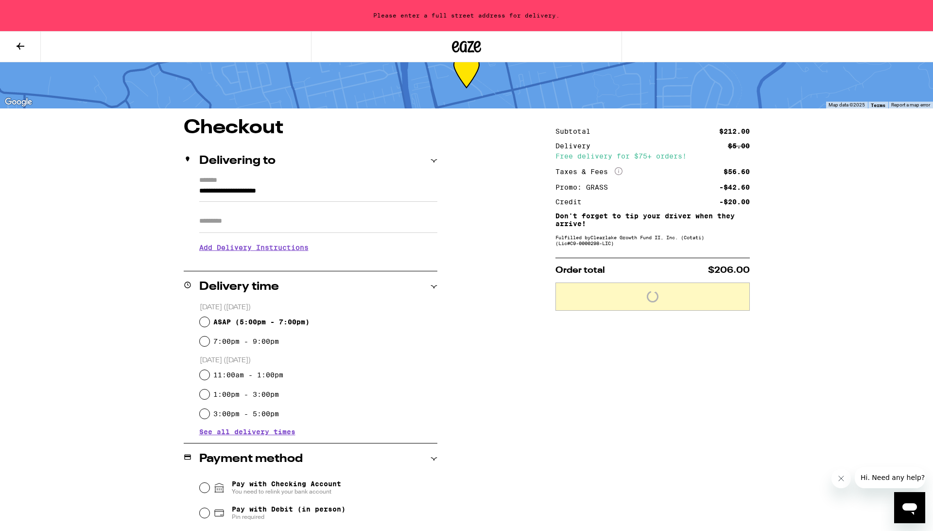
click at [255, 193] on input "**********" at bounding box center [318, 193] width 238 height 17
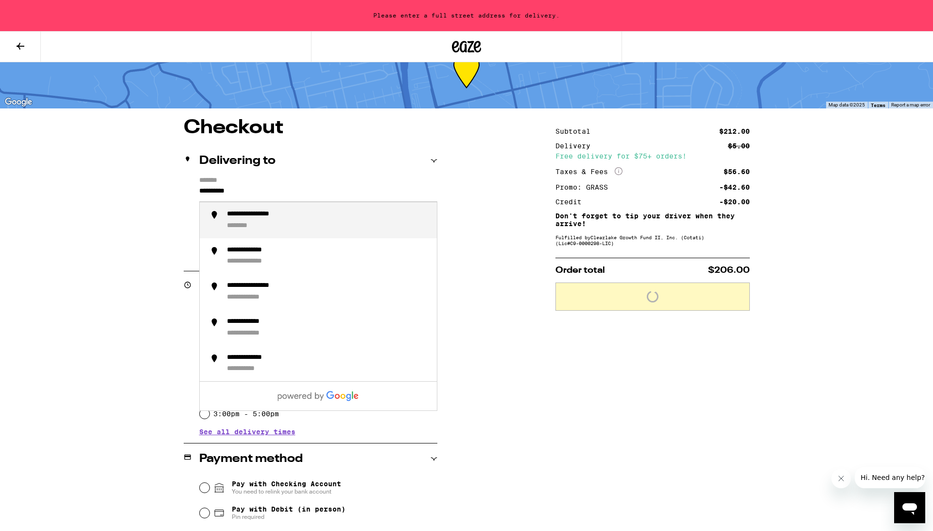
click at [312, 225] on div "**********" at bounding box center [328, 220] width 202 height 20
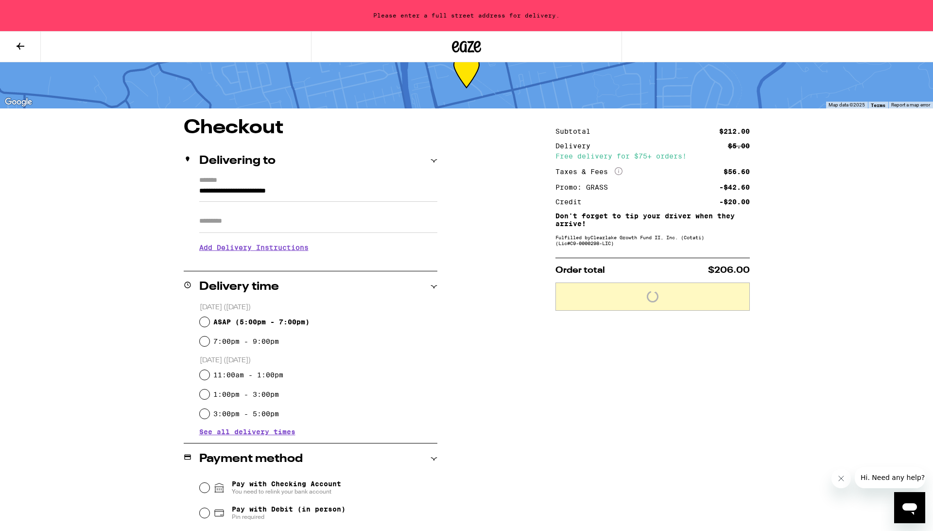
type input "**********"
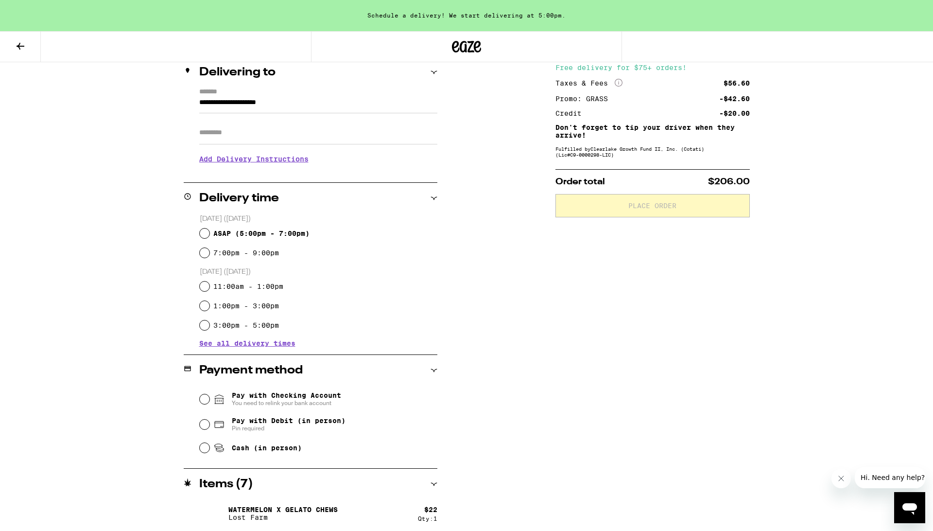
scroll to position [120, 0]
click at [221, 345] on span "See all delivery times" at bounding box center [247, 342] width 96 height 7
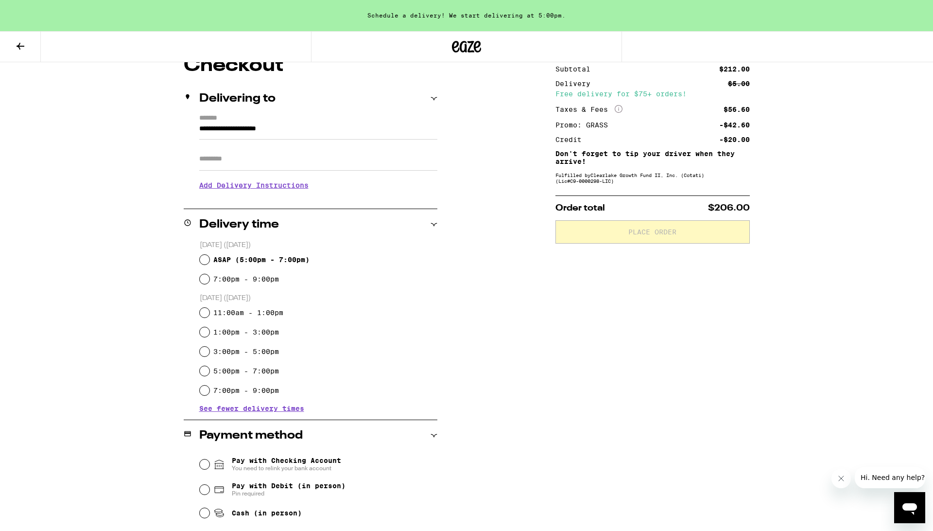
scroll to position [93, 0]
